Goal: Use online tool/utility

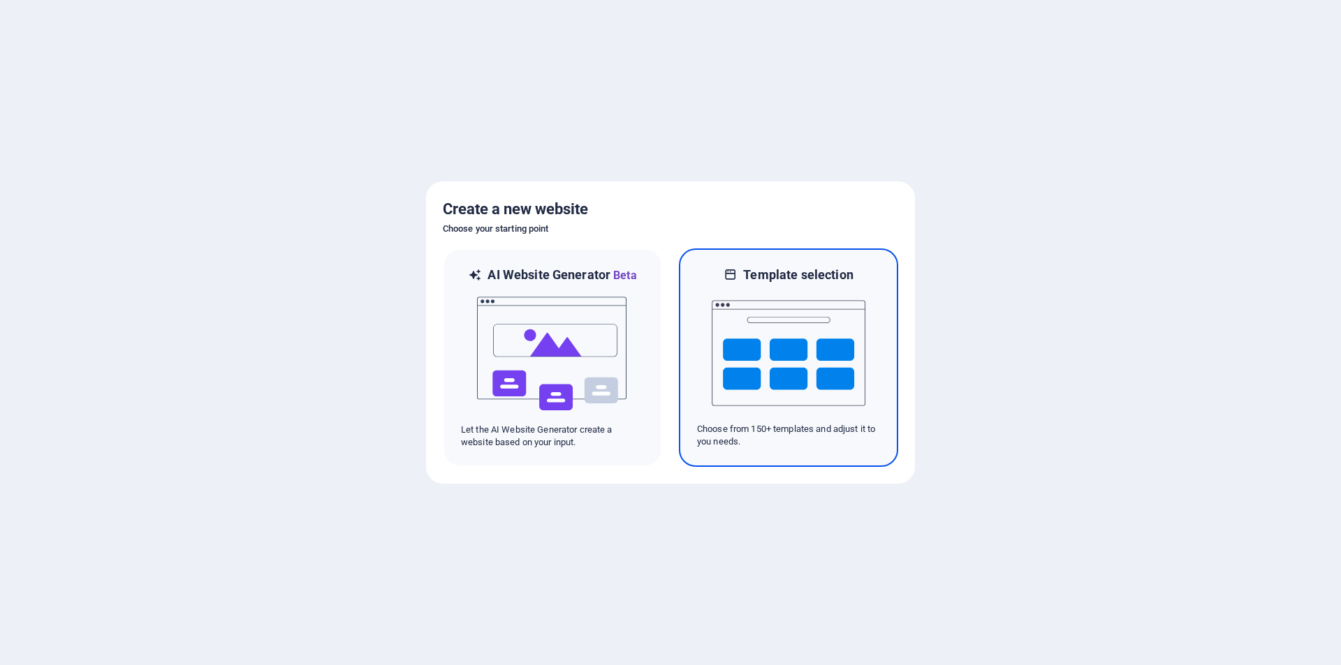
click at [831, 376] on img at bounding box center [788, 353] width 154 height 140
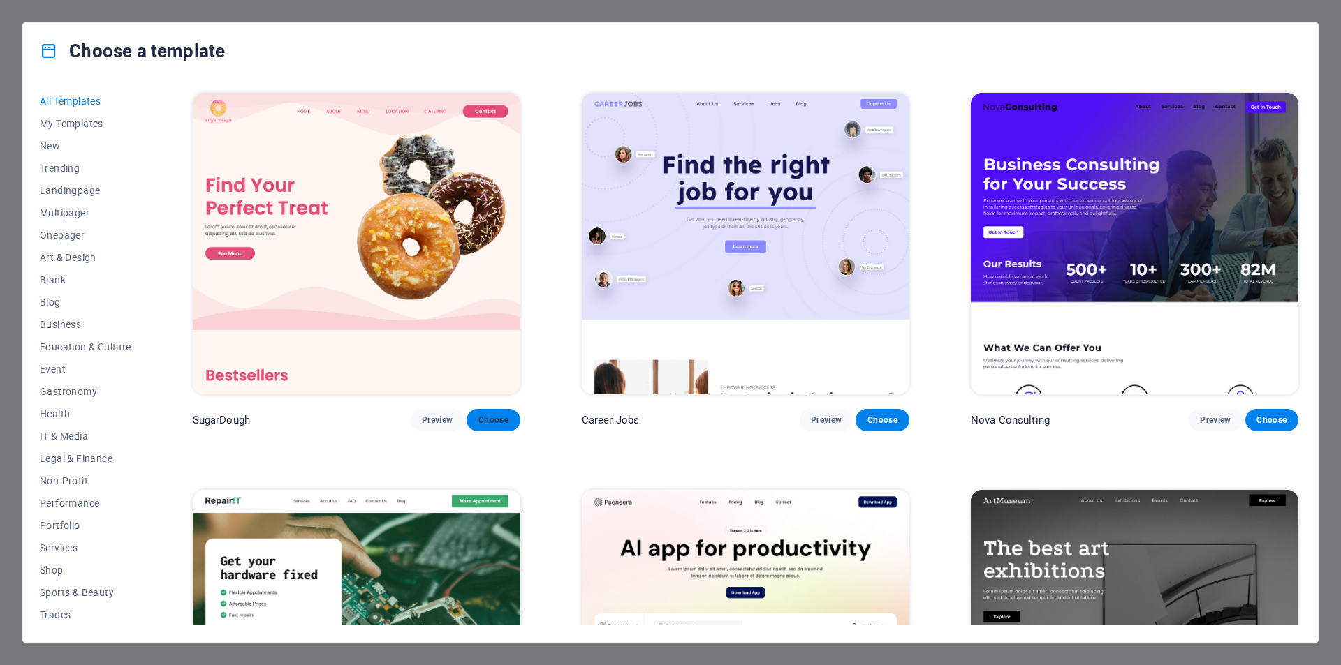
click at [479, 415] on span "Choose" at bounding box center [493, 420] width 31 height 11
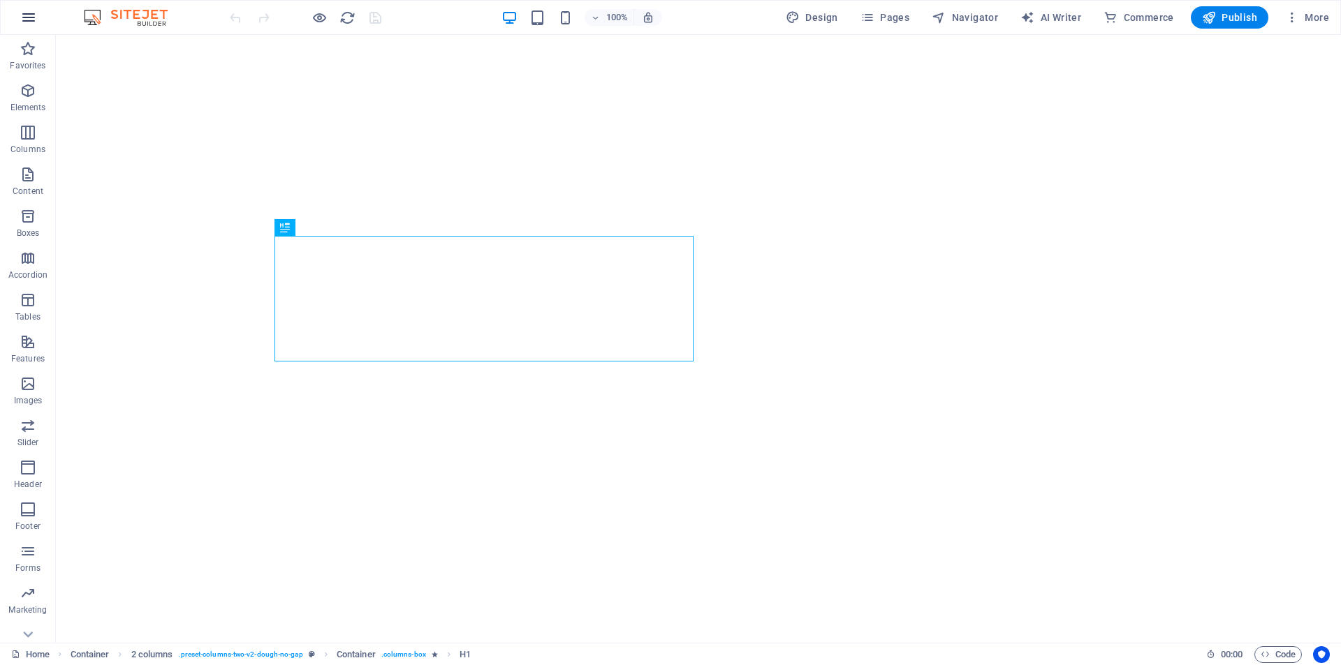
click at [17, 16] on button "button" at bounding box center [29, 18] width 34 height 34
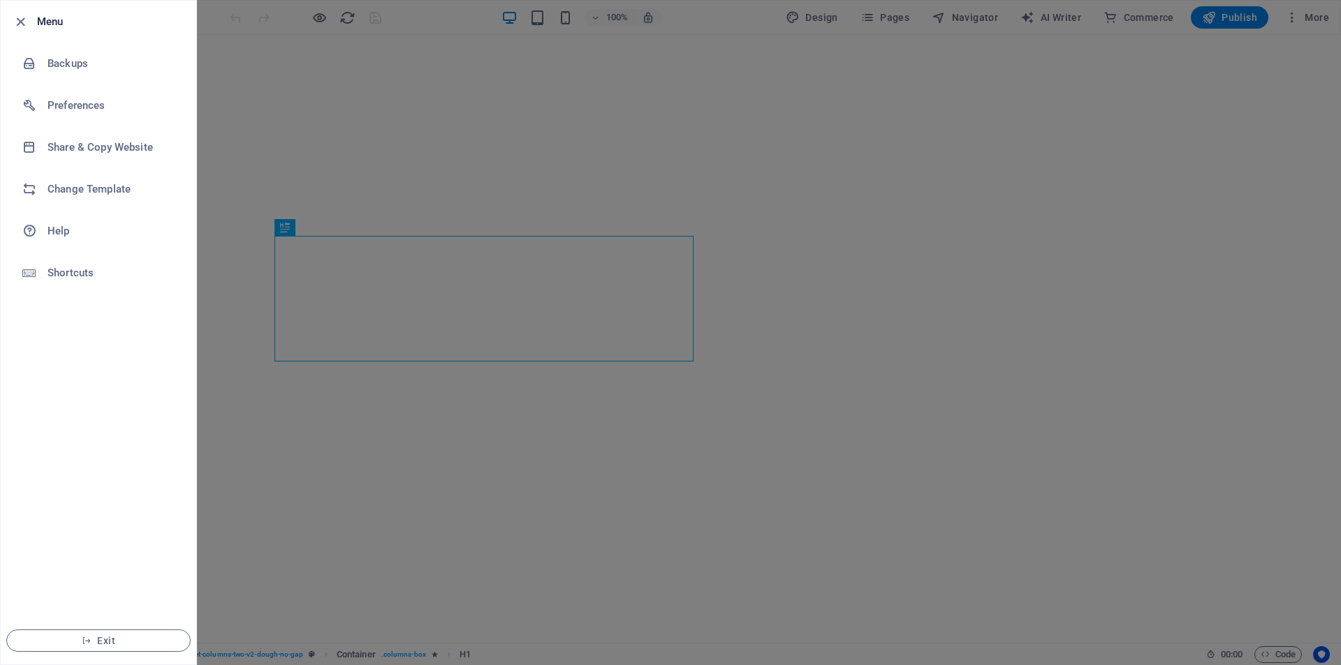
click at [17, 16] on icon "button" at bounding box center [21, 22] width 16 height 16
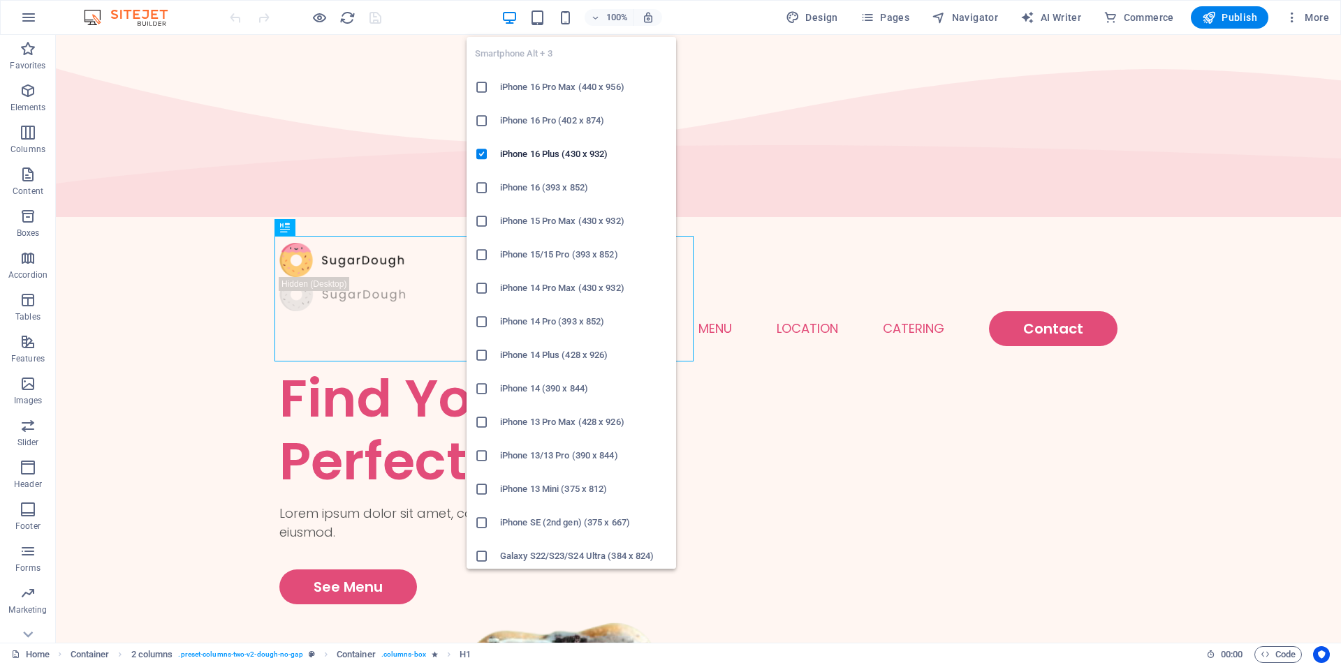
click at [567, 110] on li "iPhone 16 Pro (402 x 874)" at bounding box center [570, 121] width 209 height 34
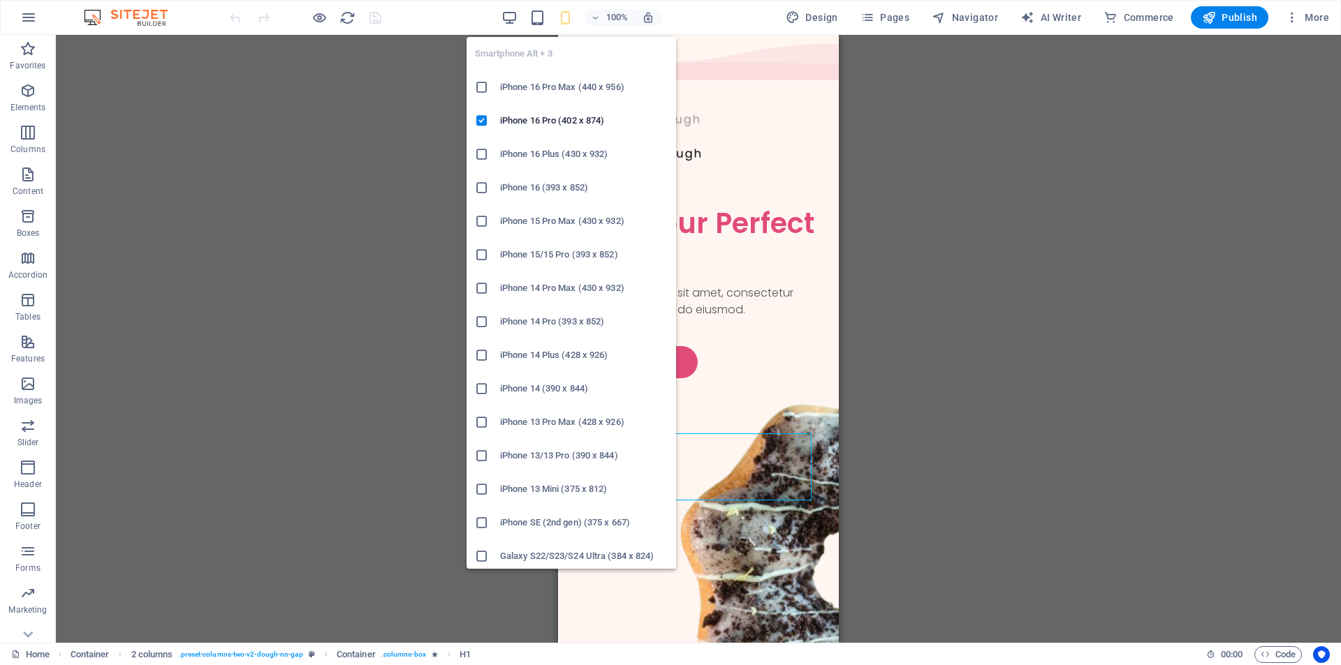
click at [566, 76] on li "iPhone 16 Pro Max (440 x 956)" at bounding box center [570, 88] width 209 height 34
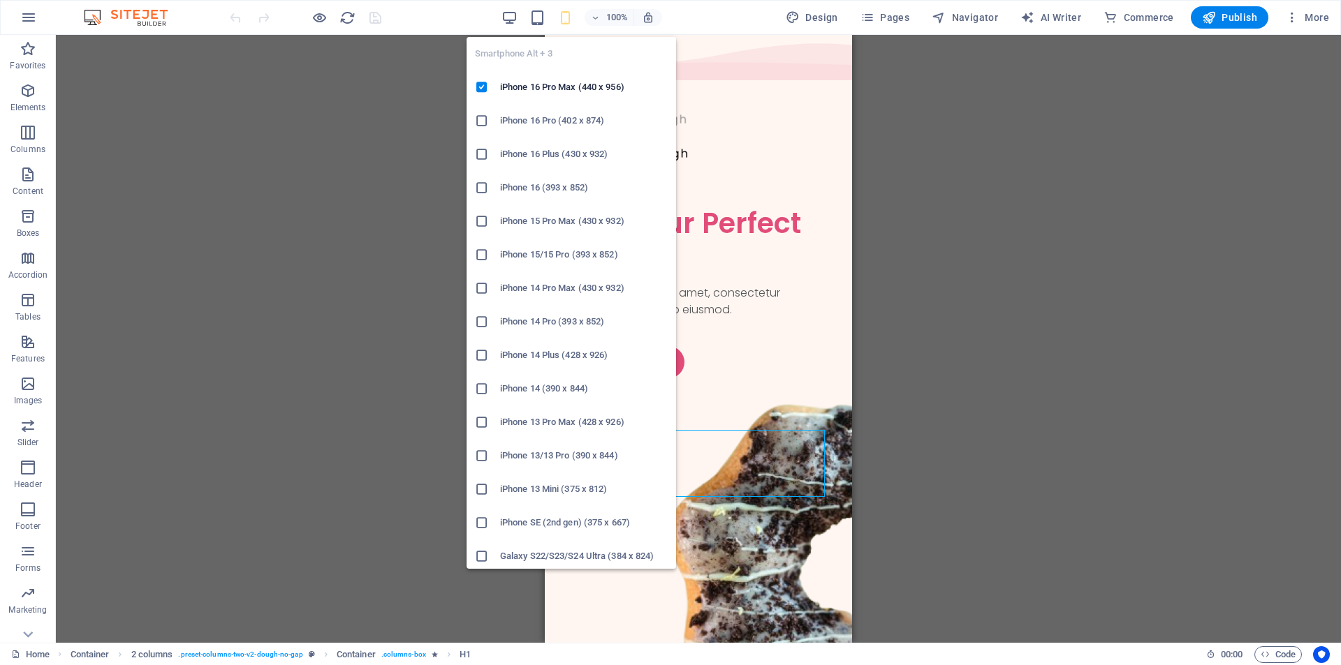
scroll to position [279, 0]
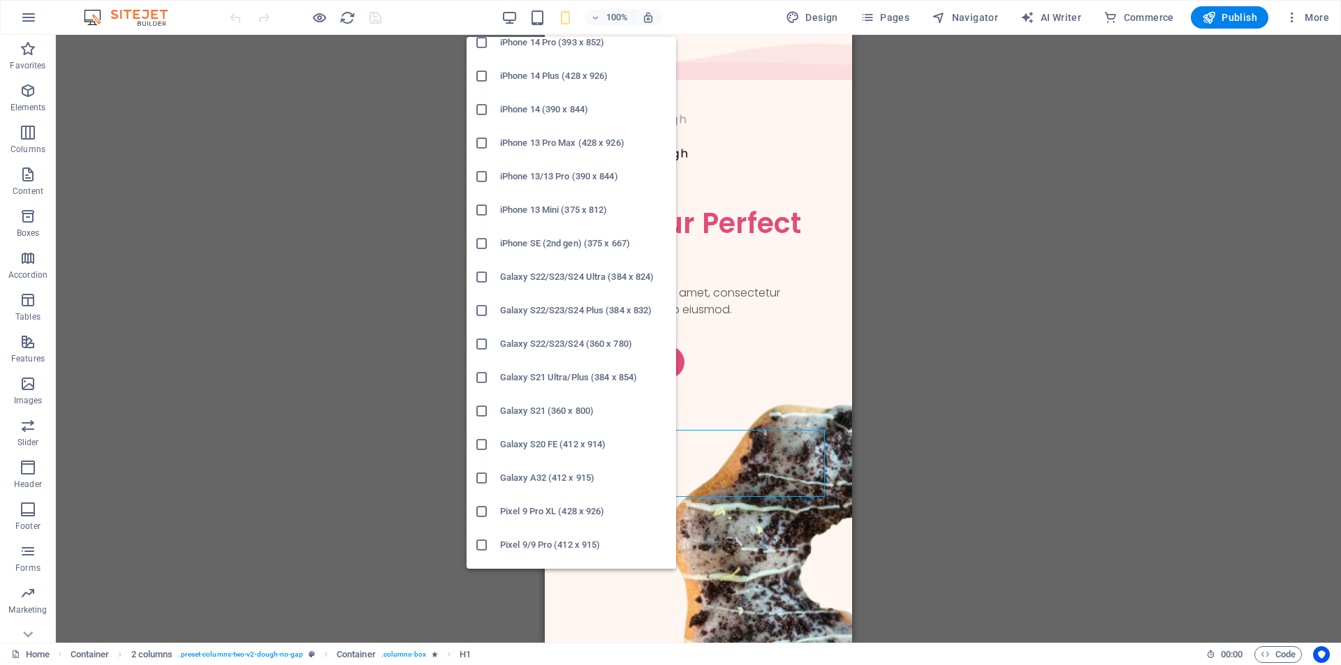
click at [563, 418] on h6 "Galaxy S21 (360 x 800)" at bounding box center [584, 411] width 168 height 17
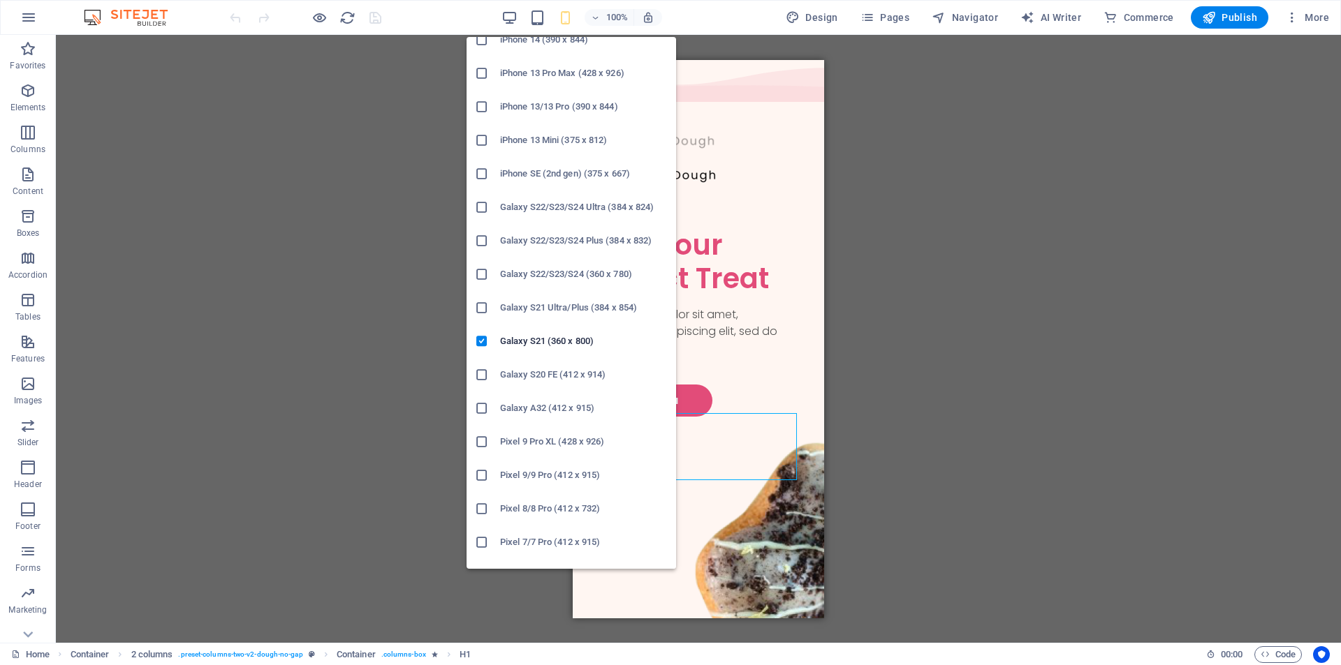
scroll to position [574, 0]
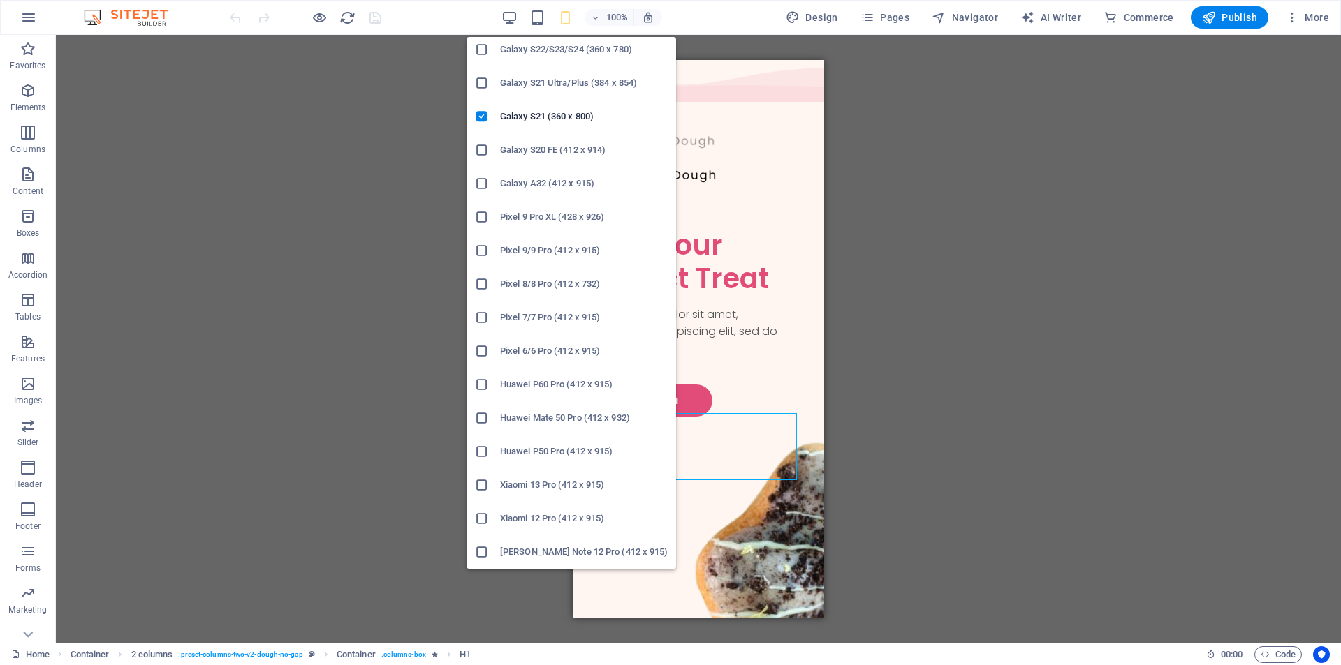
click at [549, 425] on h6 "Huawei Mate 50 Pro (412 x 932)" at bounding box center [584, 418] width 168 height 17
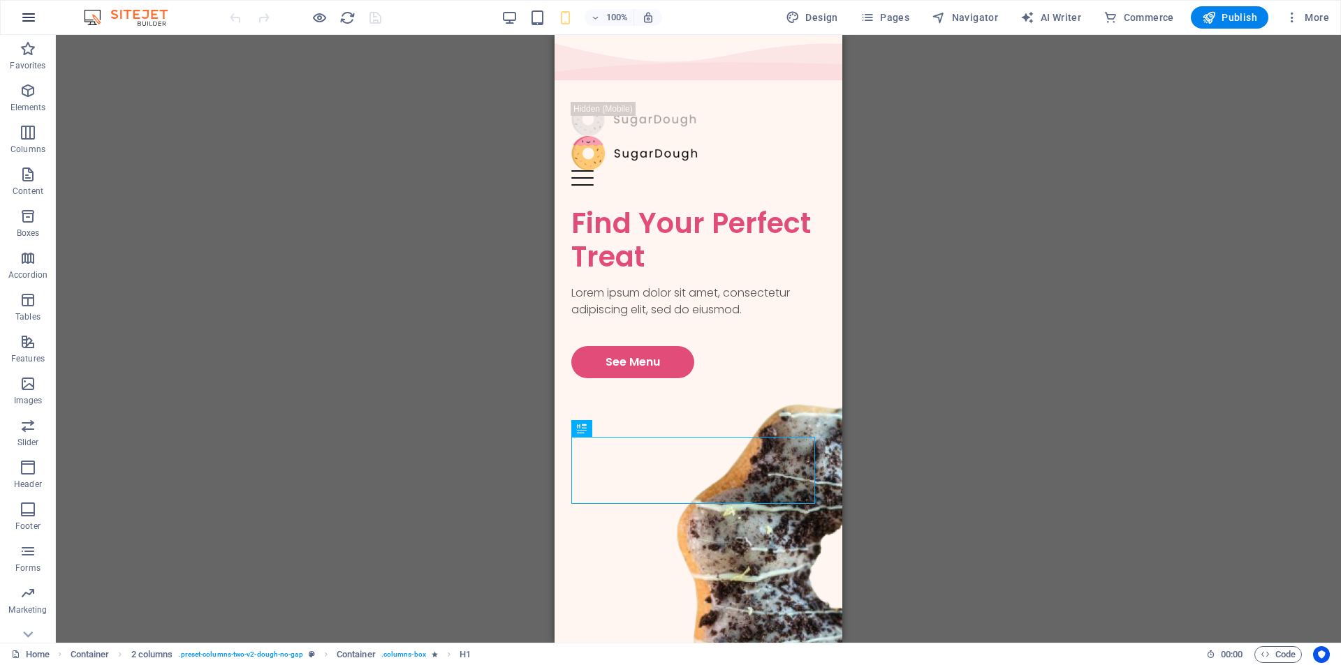
click at [17, 22] on button "button" at bounding box center [29, 18] width 34 height 34
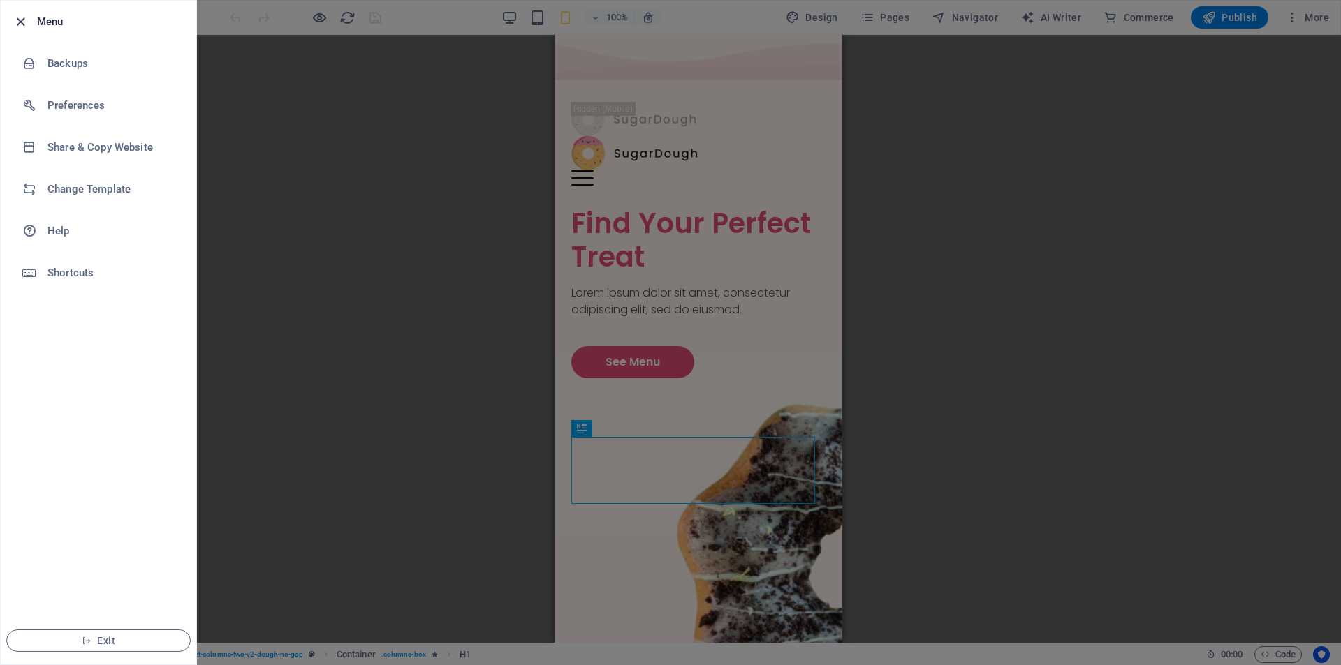
click at [22, 26] on icon "button" at bounding box center [21, 22] width 16 height 16
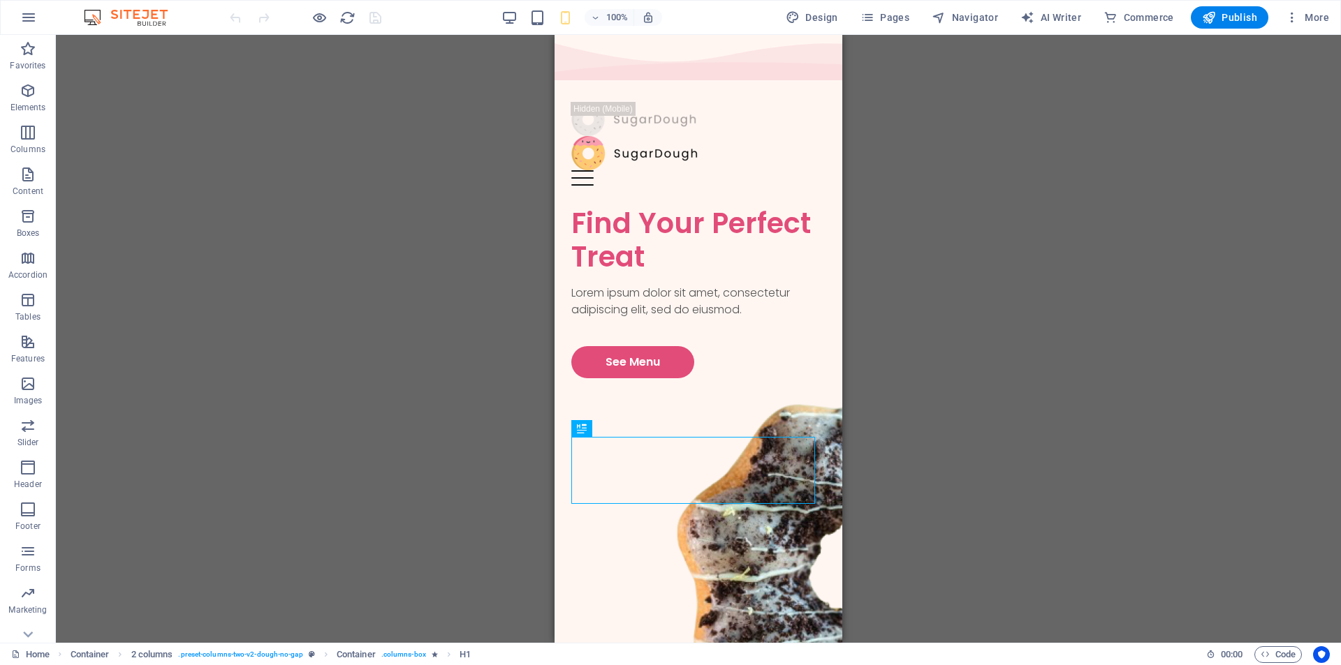
click at [156, 19] on img at bounding box center [132, 17] width 105 height 17
click at [135, 10] on img at bounding box center [132, 17] width 105 height 17
click at [84, 10] on img at bounding box center [132, 17] width 105 height 17
click at [96, 15] on img at bounding box center [132, 17] width 105 height 17
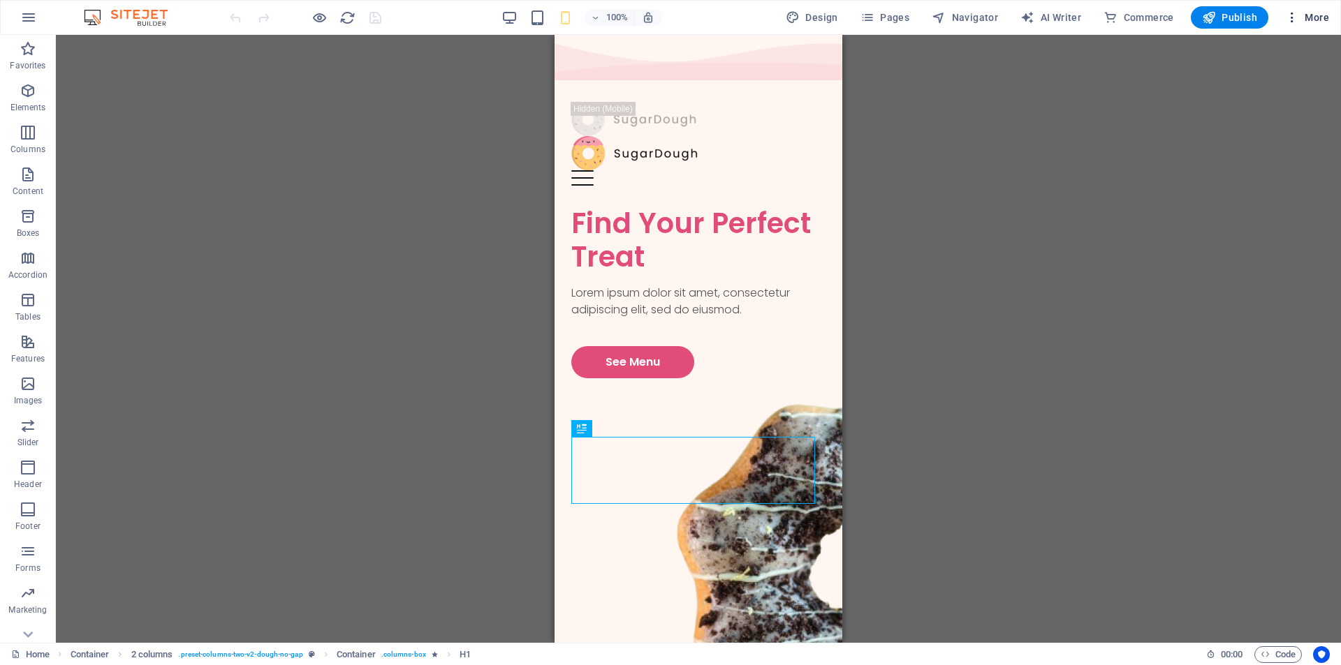
click at [1323, 21] on span "More" at bounding box center [1307, 17] width 44 height 14
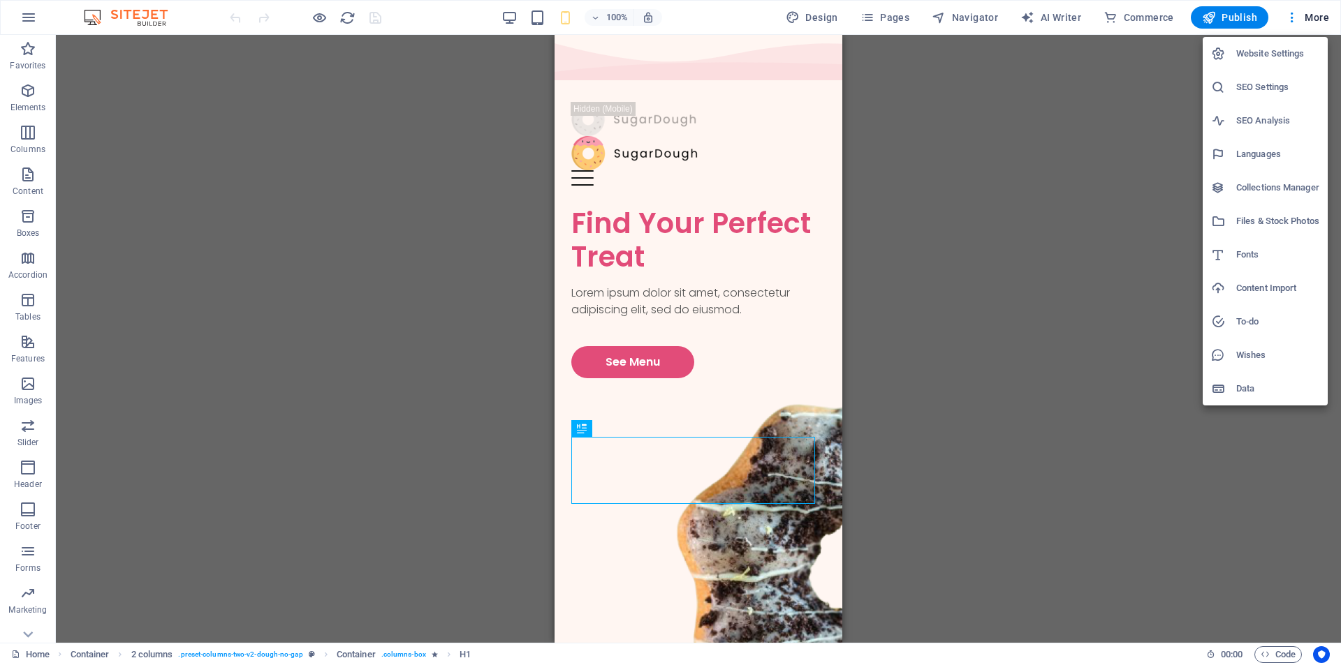
click at [405, 290] on div at bounding box center [670, 332] width 1341 height 665
